Goal: Complete application form

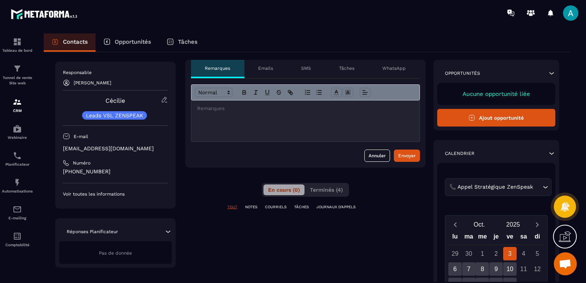
scroll to position [13, 0]
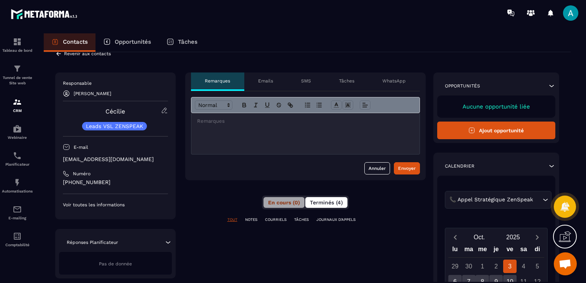
click at [328, 206] on button "Terminés (4)" at bounding box center [326, 202] width 42 height 11
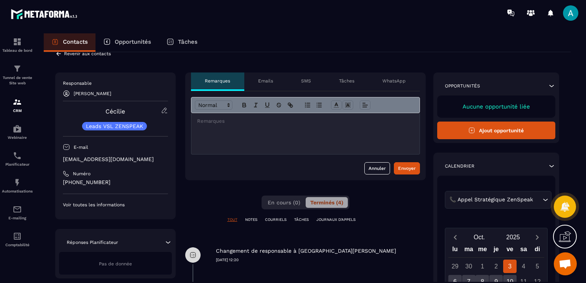
click at [271, 207] on div "En cours (0) Terminés (4)" at bounding box center [305, 202] width 88 height 14
click at [224, 139] on div at bounding box center [305, 133] width 228 height 41
drag, startPoint x: 389, startPoint y: 167, endPoint x: 394, endPoint y: 167, distance: 5.4
click at [389, 167] on button "Annuler" at bounding box center [377, 168] width 26 height 12
click at [401, 168] on div "Envoyer" at bounding box center [407, 168] width 18 height 8
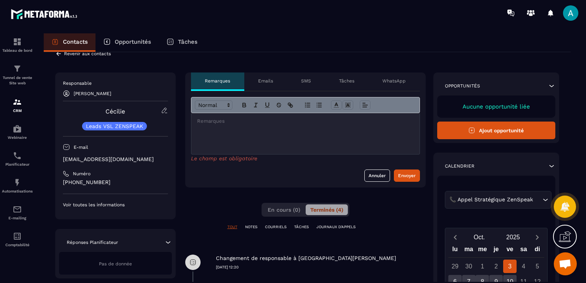
click at [305, 139] on div at bounding box center [305, 133] width 228 height 41
click at [281, 202] on div "**********" at bounding box center [305, 251] width 240 height 358
click at [293, 207] on span "En cours (0)" at bounding box center [283, 210] width 33 height 6
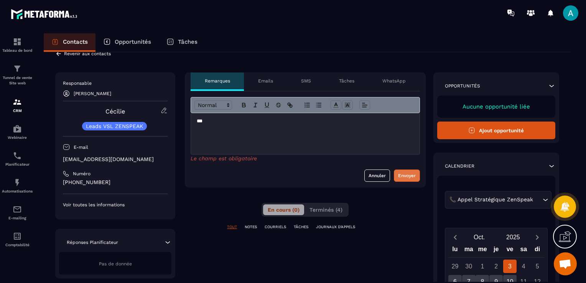
click at [406, 172] on div "Envoyer" at bounding box center [407, 176] width 18 height 8
